Goal: Information Seeking & Learning: Learn about a topic

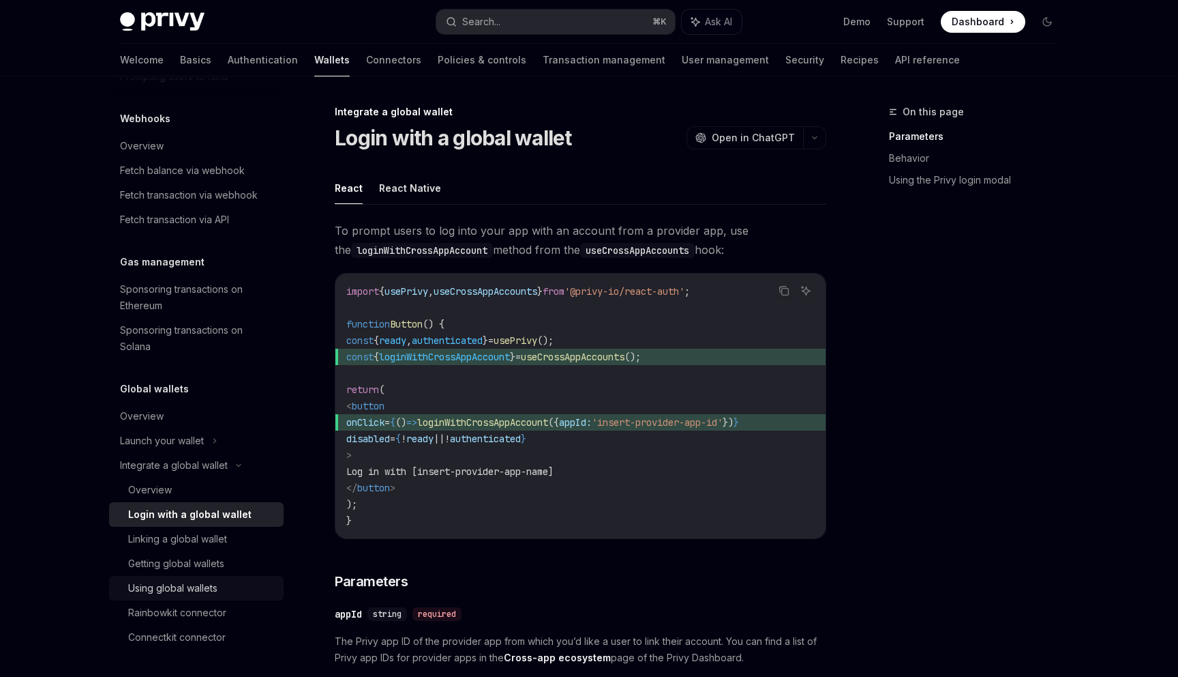
click at [204, 584] on div "Using global wallets" at bounding box center [172, 588] width 89 height 16
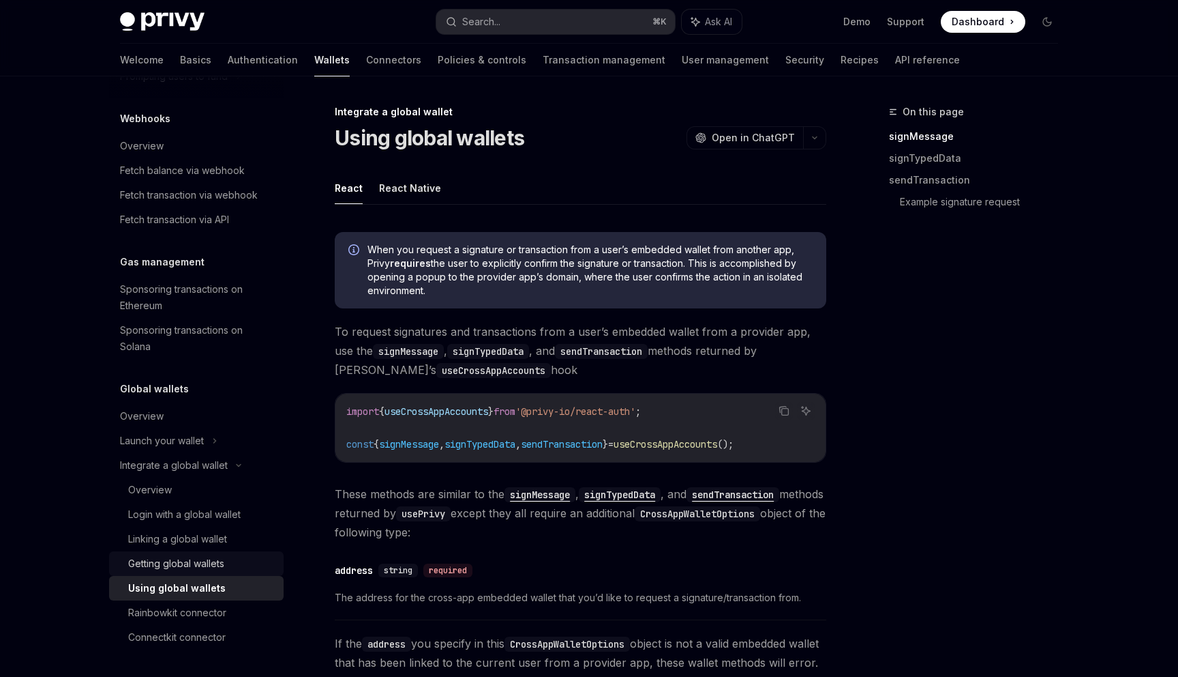
click at [178, 568] on div "Getting global wallets" at bounding box center [176, 563] width 96 height 16
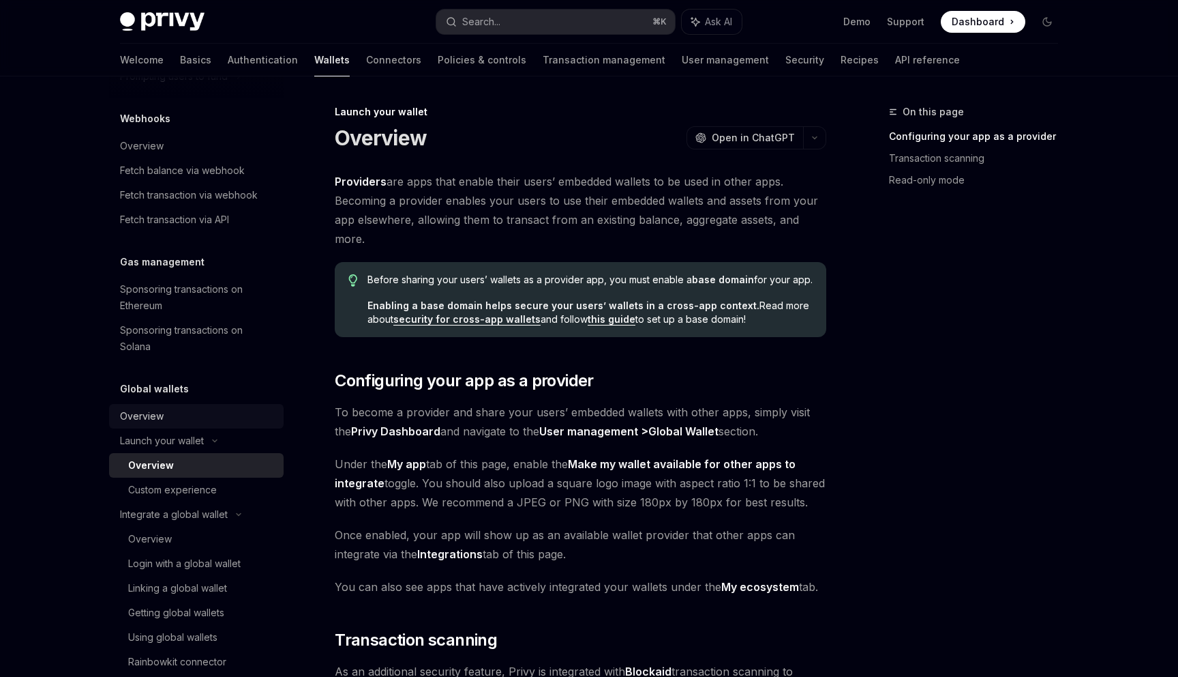
click at [186, 409] on div "Overview" at bounding box center [197, 416] width 155 height 16
type textarea "*"
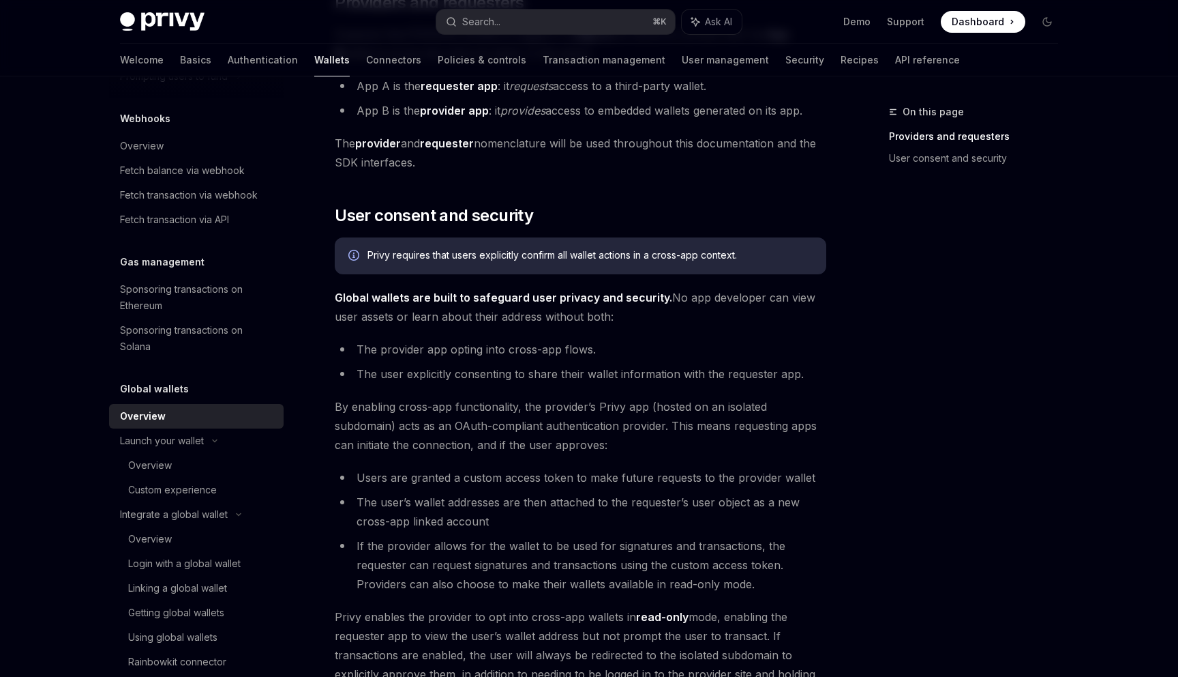
scroll to position [902, 0]
